Goal: Information Seeking & Learning: Learn about a topic

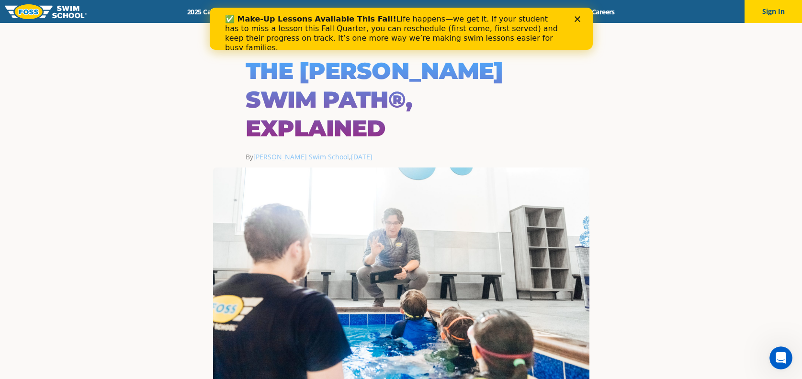
click at [579, 18] on icon "Close" at bounding box center [577, 19] width 6 height 6
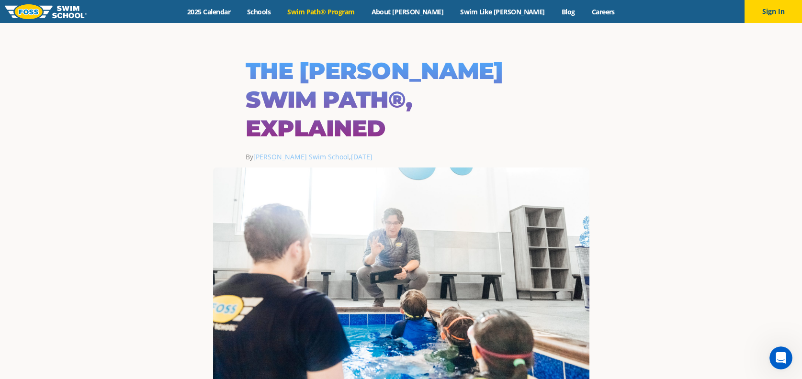
click at [363, 10] on link "Swim Path® Program" at bounding box center [321, 11] width 84 height 9
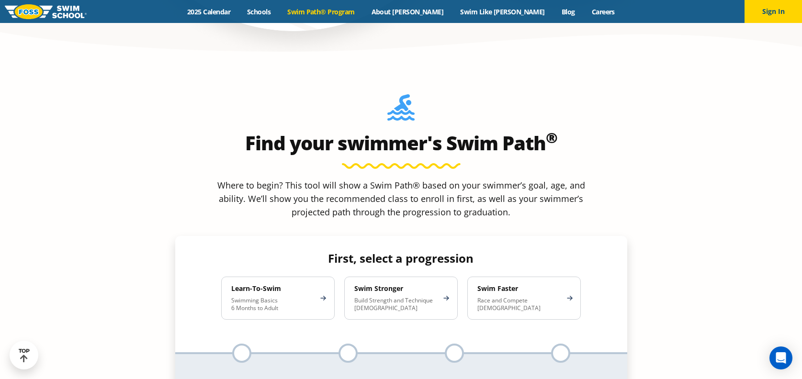
scroll to position [821, 0]
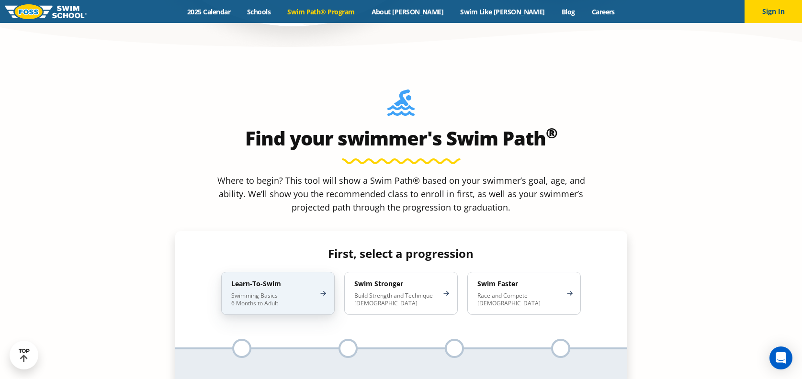
click at [328, 272] on div "Learn-To-Swim Swimming Basics 6 Months to Adult" at bounding box center [277, 293] width 113 height 43
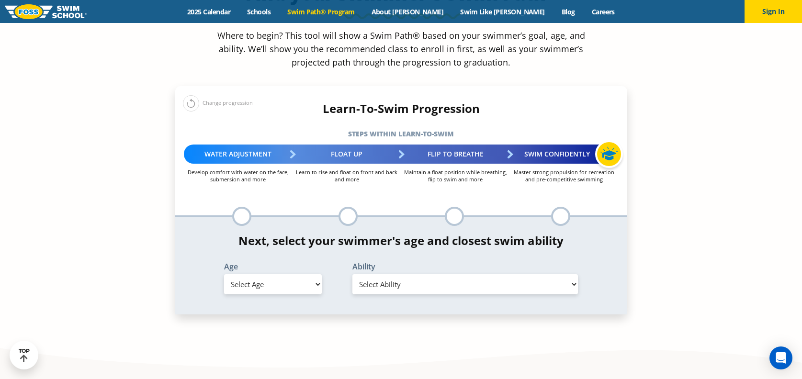
scroll to position [967, 0]
click at [306, 274] on select "Select Age 6 months - 1 year 1 year 2 years 3 years 4 years 5 years 6 years 7 y…" at bounding box center [273, 284] width 98 height 20
select select "3-years"
click at [224, 274] on select "Select Age 6 months - 1 year 1 year 2 years 3 years 4 years 5 years 6 years 7 y…" at bounding box center [273, 284] width 98 height 20
click at [440, 274] on select "Select Ability First in-water experience When in the water, reliant on a life j…" at bounding box center [465, 284] width 226 height 20
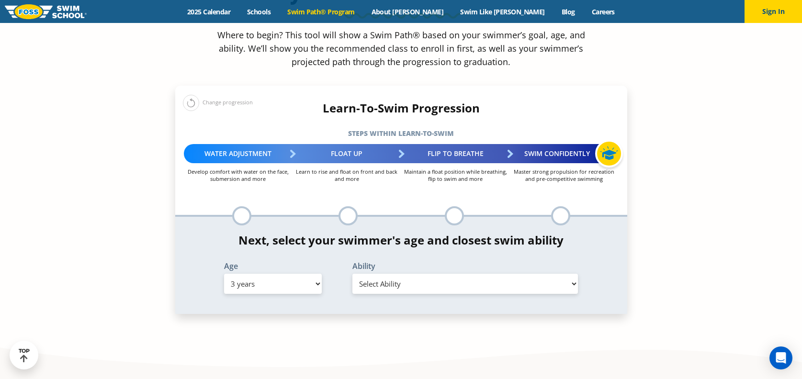
select select "3-years-when-in-the-water-reliant-on-a-life-jacket-or-floatation-device"
click at [352, 274] on select "Select Ability First in-water experience When in the water, reliant on a life j…" at bounding box center [465, 284] width 226 height 20
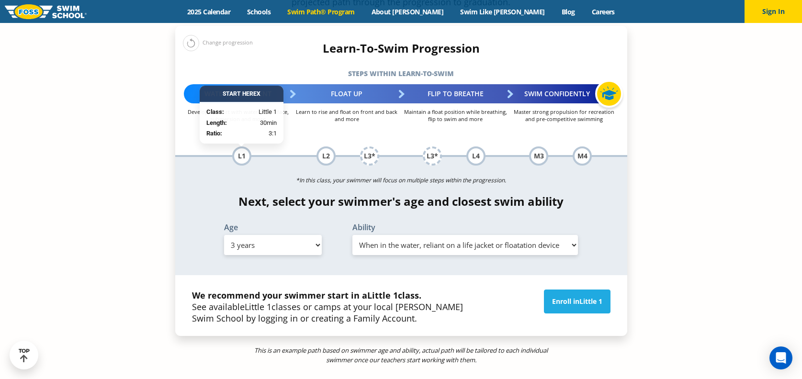
scroll to position [1018, 0]
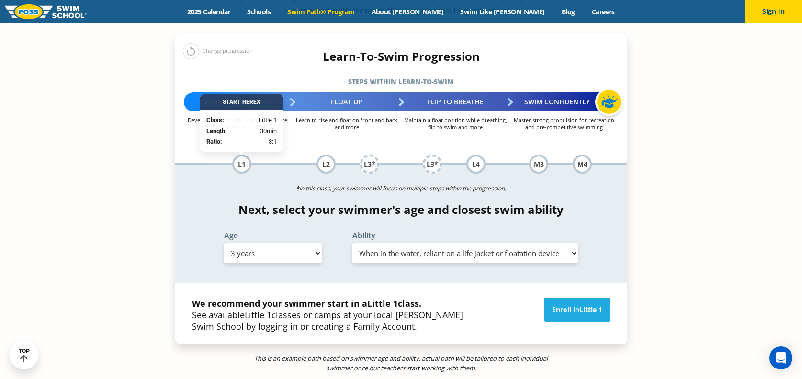
click at [434, 243] on select "Select Ability First in-water experience When in the water, reliant on a life j…" at bounding box center [465, 253] width 226 height 20
click at [271, 243] on select "Select Age 6 months - 1 year 1 year 2 years 3 years 4 years 5 years 6 years 7 y…" at bounding box center [273, 253] width 98 height 20
select select "5-years"
click at [224, 243] on select "Select Age 6 months - 1 year 1 year 2 years 3 years 4 years 5 years 6 years 7 y…" at bounding box center [273, 253] width 98 height 20
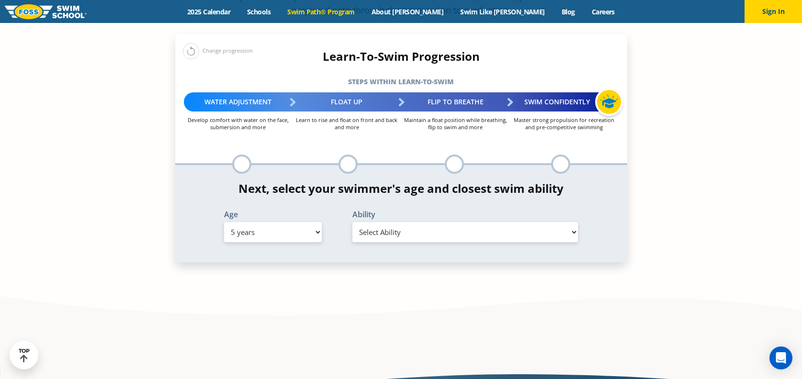
click at [390, 222] on select "Select Ability First in-water experience When in the water, reliant on a life j…" at bounding box center [465, 232] width 226 height 20
select select "5-years-when-in-the-water-reliant-on-a-life-jacket-or-floatation-device"
click at [352, 222] on select "Select Ability First in-water experience When in the water, reliant on a life j…" at bounding box center [465, 232] width 226 height 20
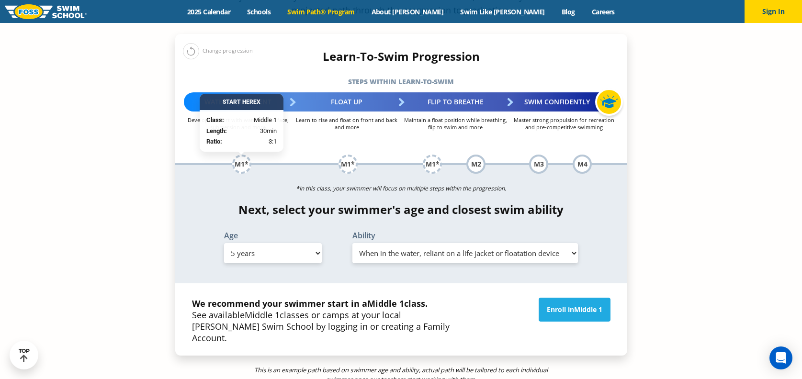
click at [242, 243] on select "Select Age 6 months - 1 year 1 year 2 years 3 years 4 years 5 years 6 years 7 y…" at bounding box center [273, 253] width 98 height 20
select select "4-years"
click at [224, 243] on select "Select Age 6 months - 1 year 1 year 2 years 3 years 4 years 5 years 6 years 7 y…" at bounding box center [273, 253] width 98 height 20
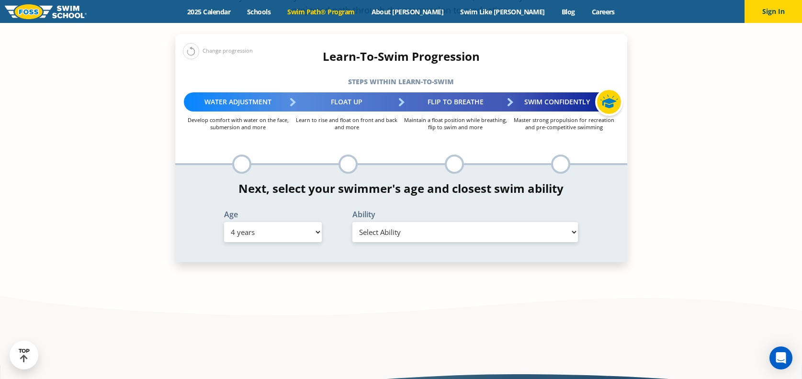
click at [382, 222] on select "Select Ability First in-water experience When in the water, reliant on a life j…" at bounding box center [465, 232] width 226 height 20
select select "4-years-when-in-the-water-reliant-on-a-life-jacket-or-floatation-device"
click at [352, 222] on select "Select Ability First in-water experience When in the water, reliant on a life j…" at bounding box center [465, 232] width 226 height 20
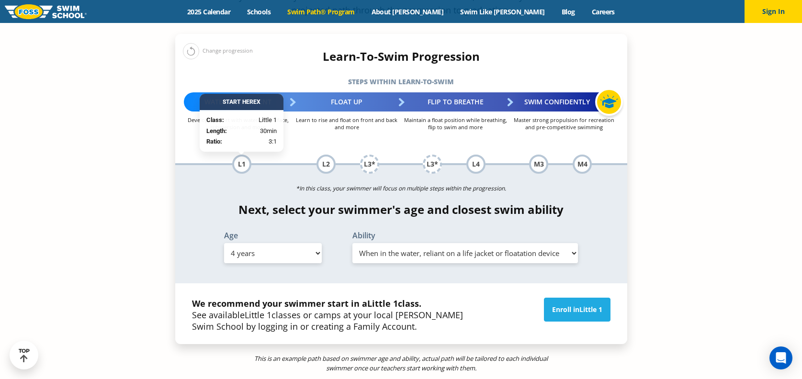
click at [289, 243] on select "Select Age 6 months - 1 year 1 year 2 years 3 years 4 years 5 years 6 years 7 y…" at bounding box center [273, 253] width 98 height 20
select select "5-years"
click at [224, 243] on select "Select Age 6 months - 1 year 1 year 2 years 3 years 4 years 5 years 6 years 7 y…" at bounding box center [273, 253] width 98 height 20
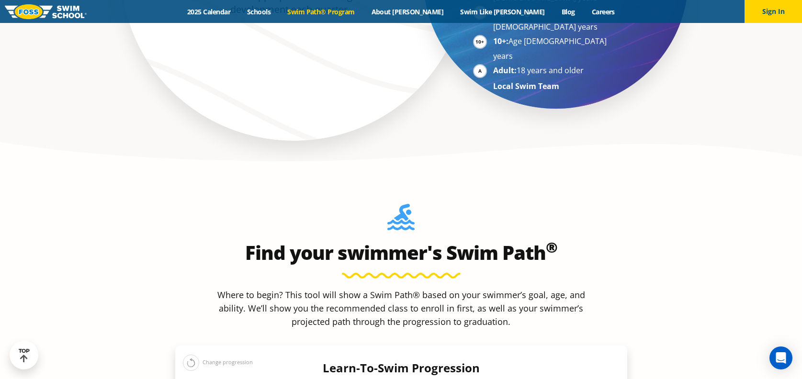
scroll to position [600, 0]
